Goal: Task Accomplishment & Management: Use online tool/utility

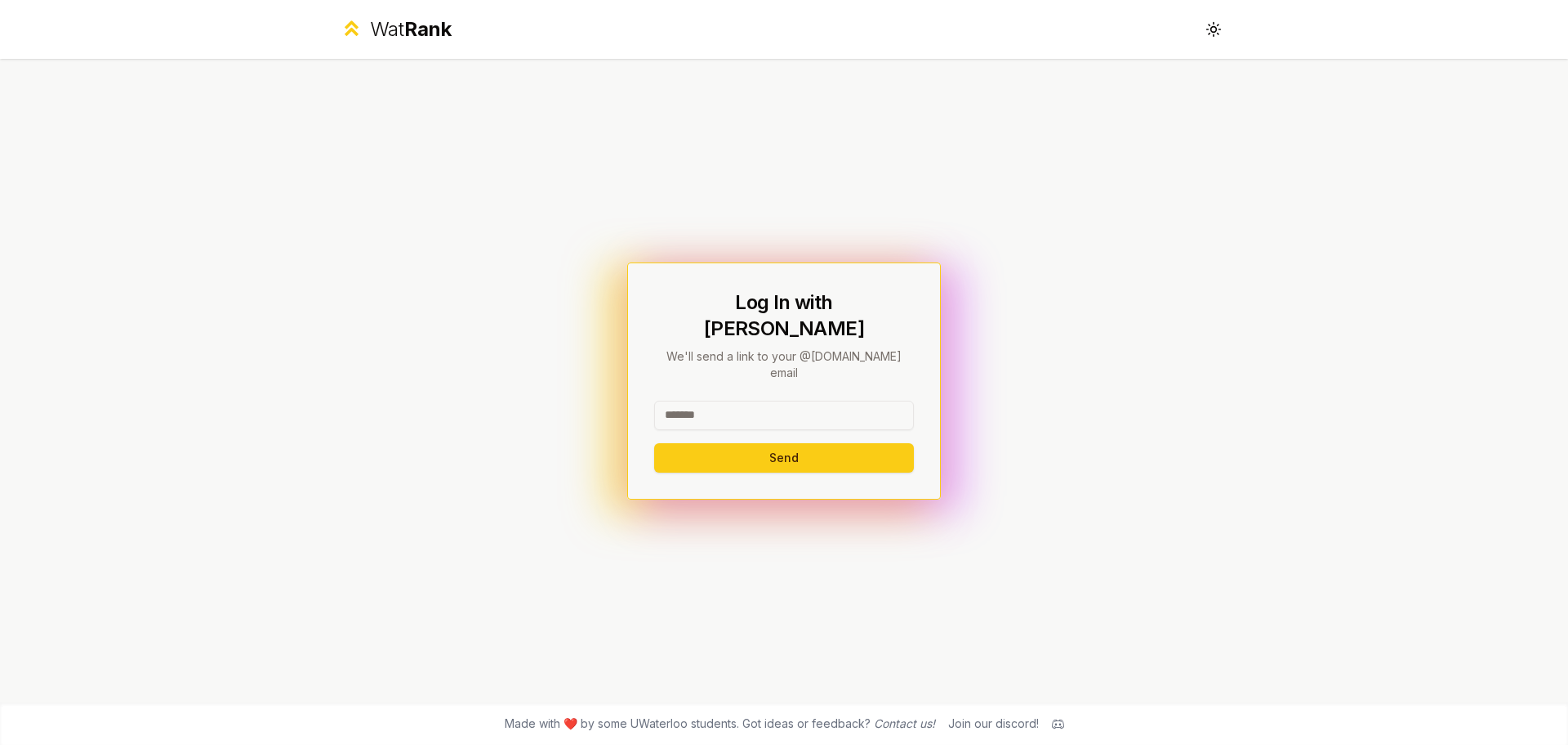
click at [763, 400] on input at bounding box center [784, 415] width 260 height 29
type input "******"
click at [654, 443] on button "Send" at bounding box center [784, 457] width 260 height 29
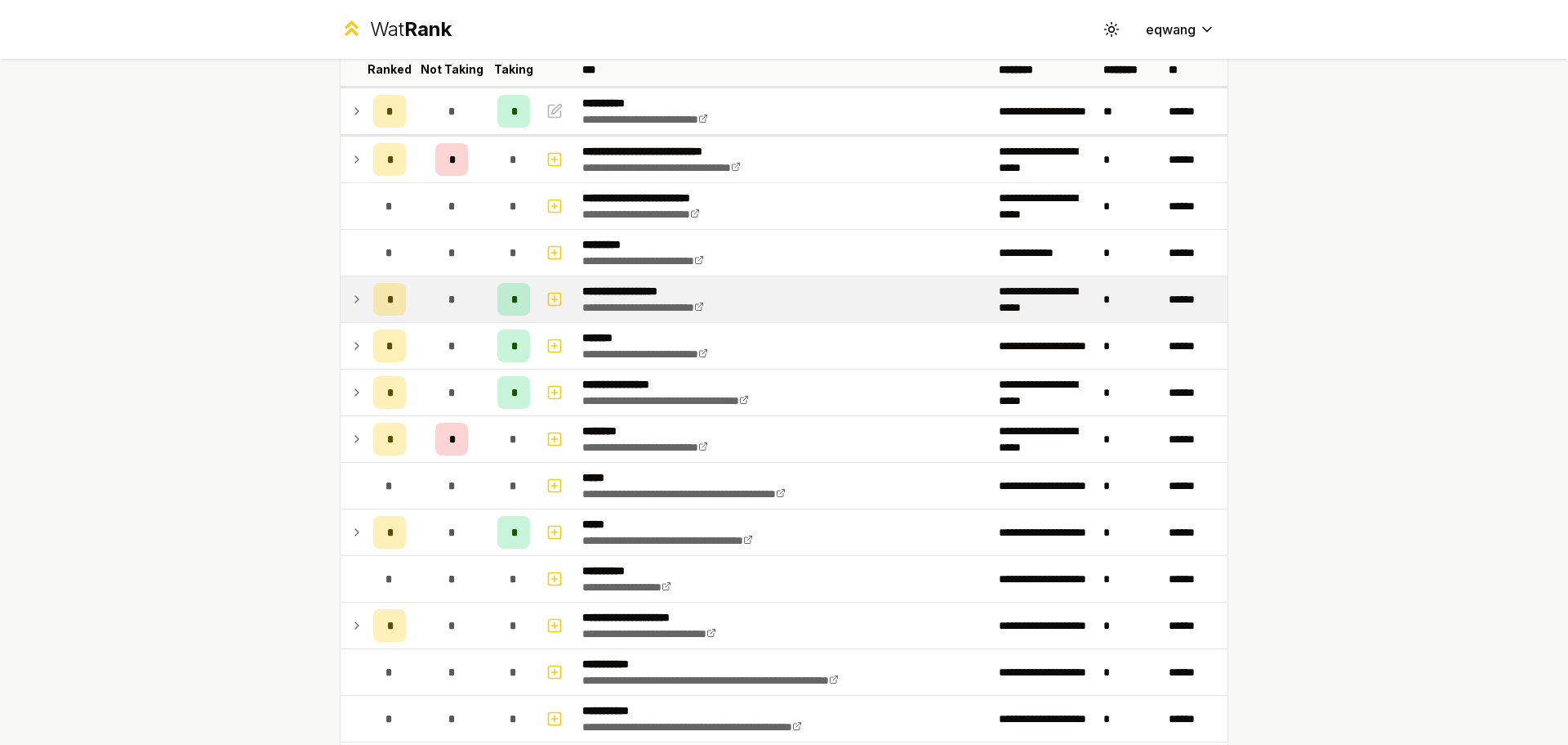
scroll to position [327, 0]
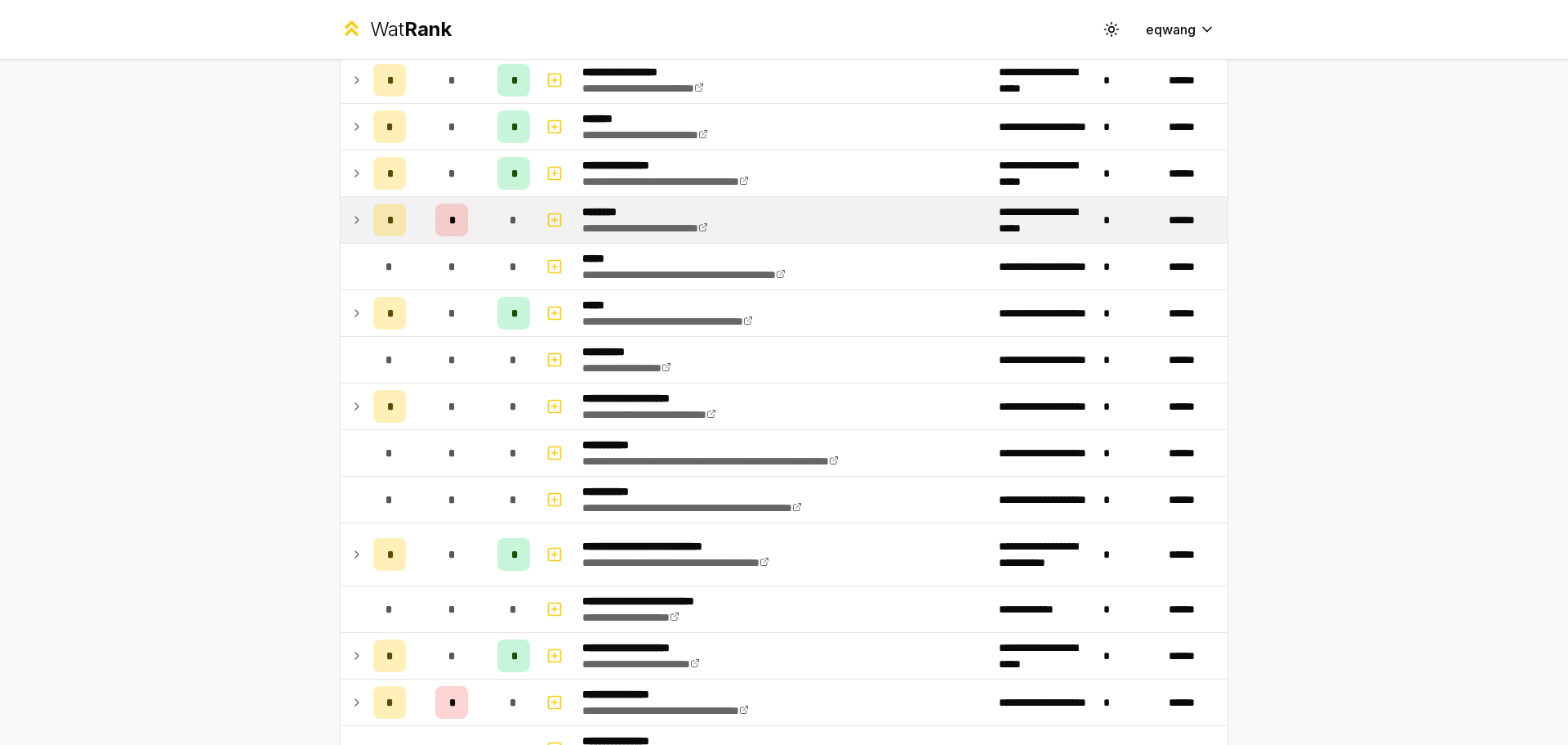
click at [354, 220] on icon at bounding box center [357, 220] width 13 height 20
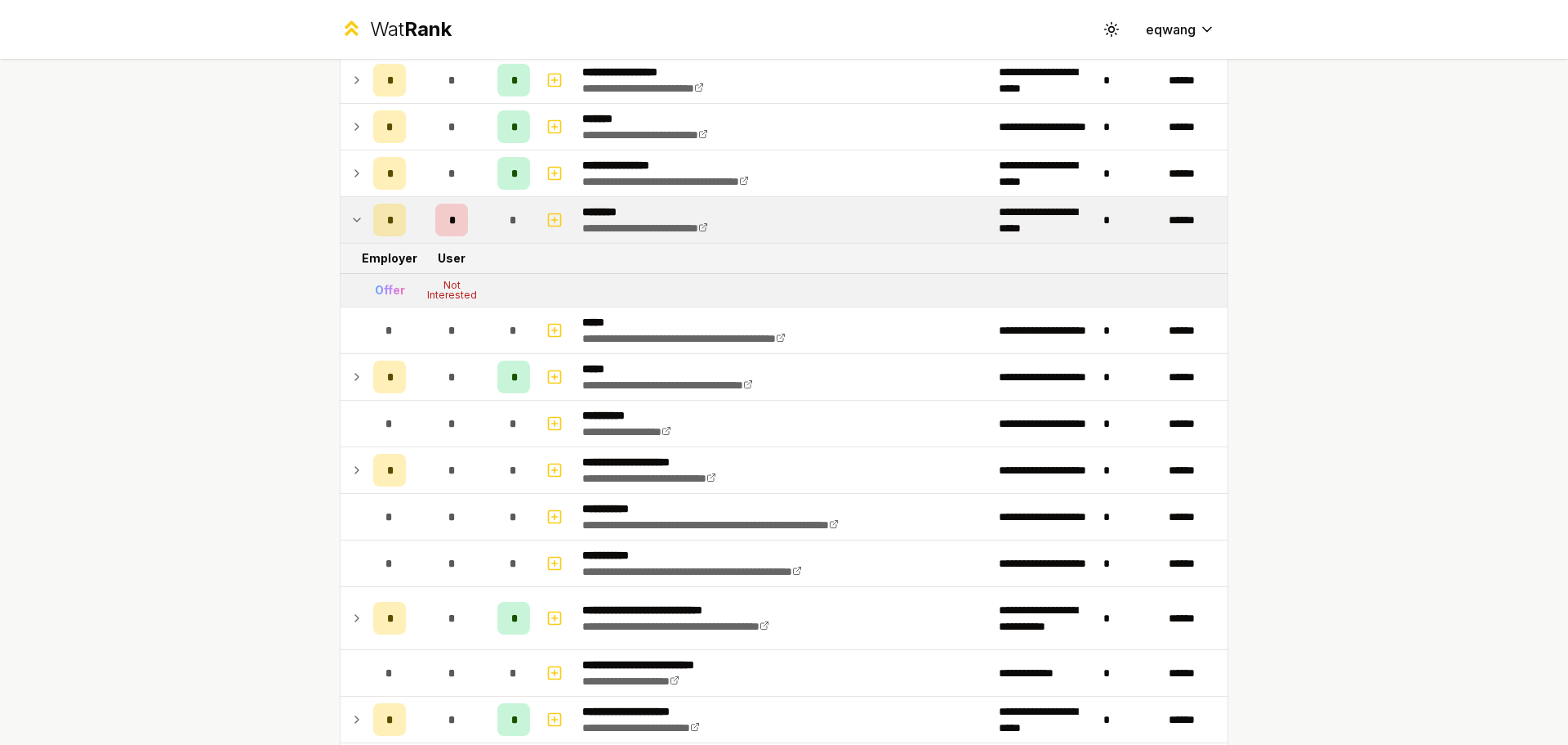
click at [354, 220] on icon at bounding box center [357, 220] width 13 height 20
